Goal: Information Seeking & Learning: Learn about a topic

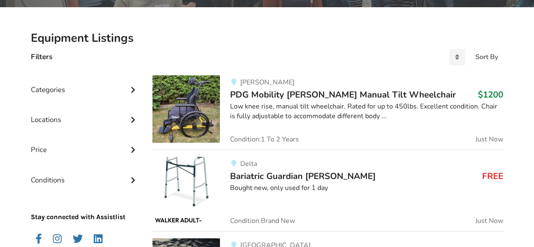
scroll to position [169, 0]
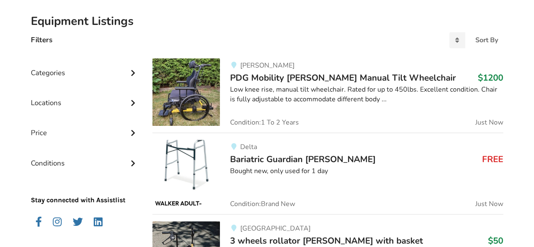
click at [277, 88] on div "Low knee rise, manual tilt wheelchair. Rated for up to 450lbs. Excellent condit…" at bounding box center [366, 94] width 273 height 19
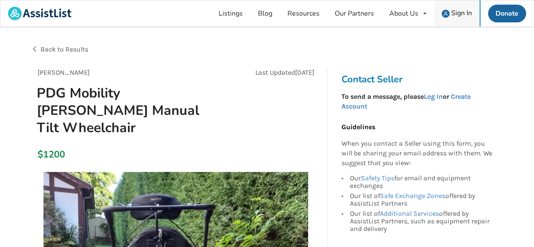
click at [456, 13] on span "Sign In" at bounding box center [461, 12] width 21 height 9
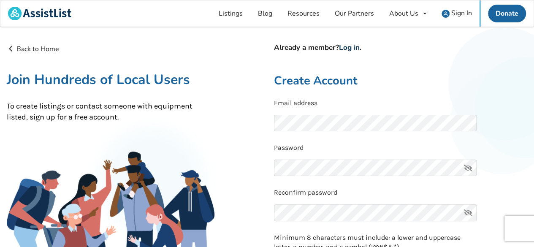
click at [351, 48] on link "Log in" at bounding box center [349, 48] width 21 height 10
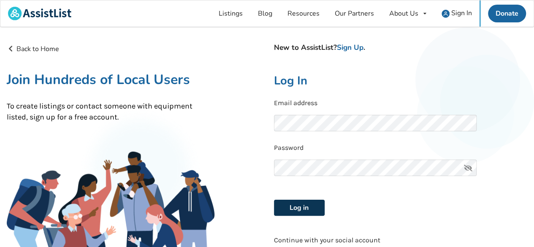
click at [298, 208] on button "Log in" at bounding box center [299, 208] width 51 height 16
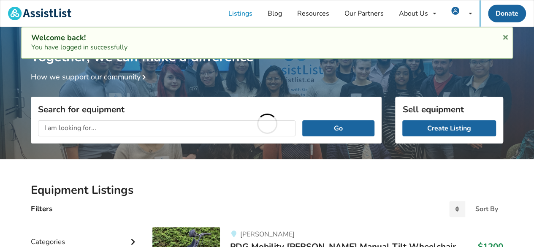
scroll to position [169, 0]
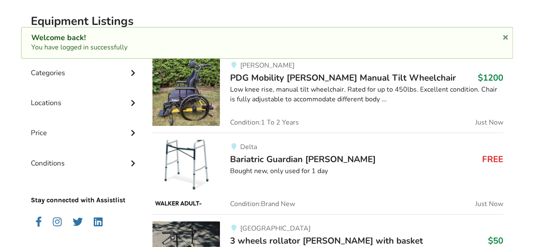
click at [302, 92] on div "Low knee rise, manual tilt wheelchair. Rated for up to 450lbs. Excellent condit…" at bounding box center [366, 94] width 273 height 19
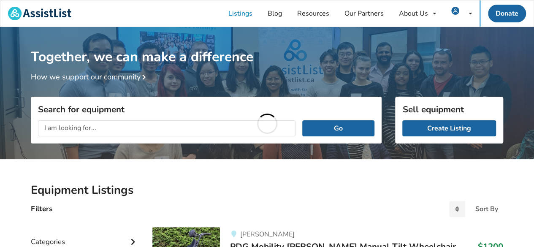
scroll to position [169, 0]
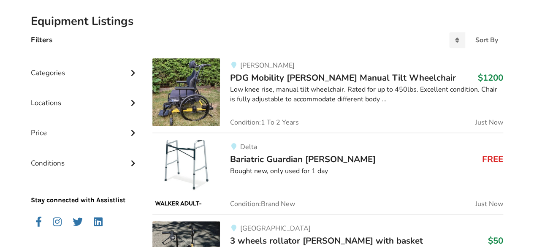
click at [273, 159] on span "Bariatric Guardian [PERSON_NAME]" at bounding box center [303, 159] width 146 height 12
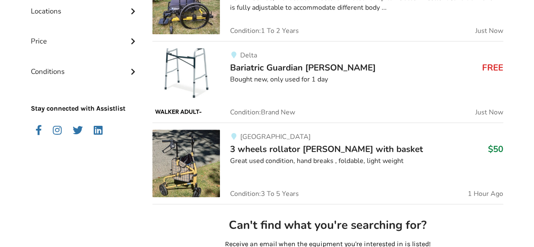
scroll to position [296, 0]
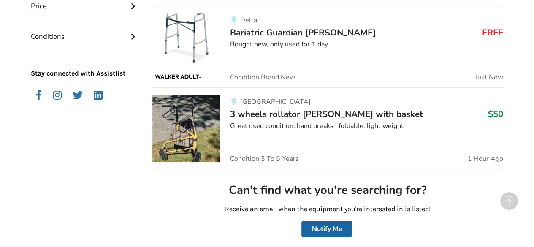
click at [294, 116] on span "3 wheels rollator [PERSON_NAME] with basket" at bounding box center [326, 114] width 193 height 12
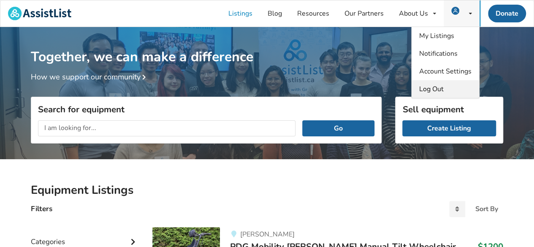
click at [435, 87] on span "Log Out" at bounding box center [431, 88] width 24 height 9
